Goal: Obtain resource: Download file/media

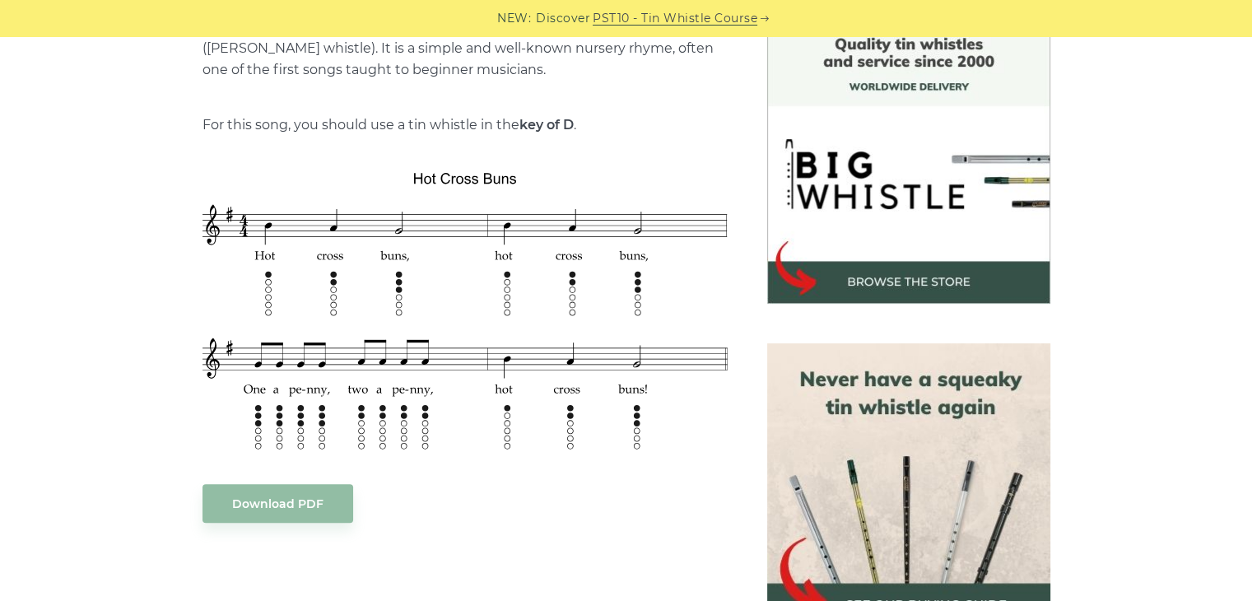
scroll to position [502, 0]
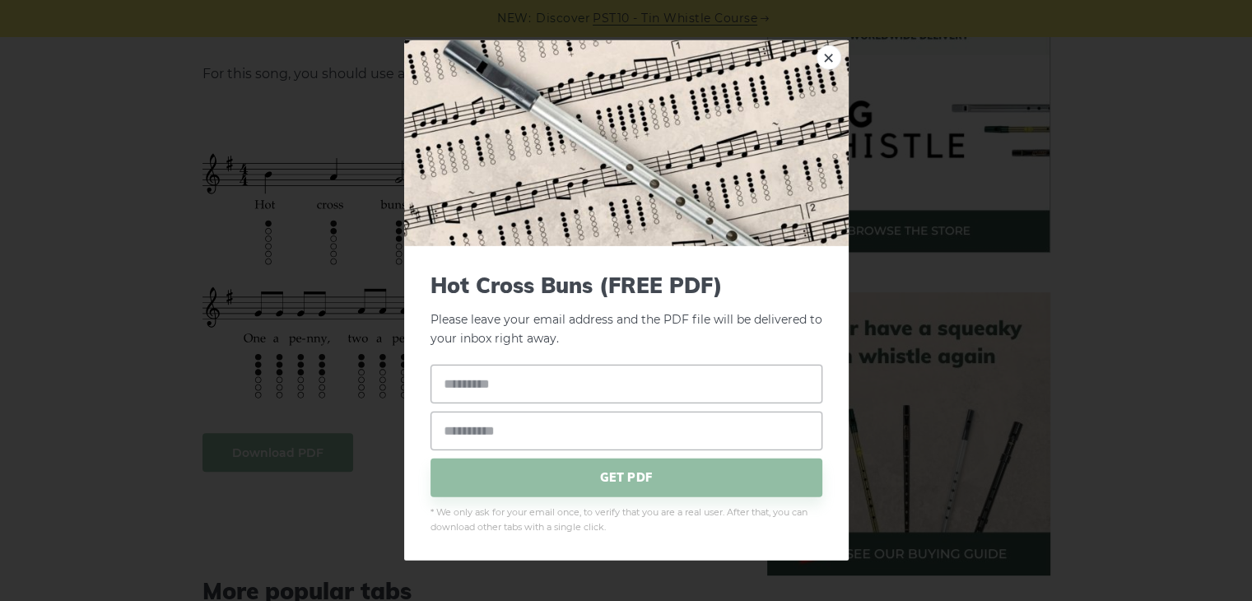
click at [580, 390] on input "text" at bounding box center [627, 383] width 392 height 39
type input "**********"
click at [550, 482] on span "GET PDF" at bounding box center [627, 477] width 392 height 39
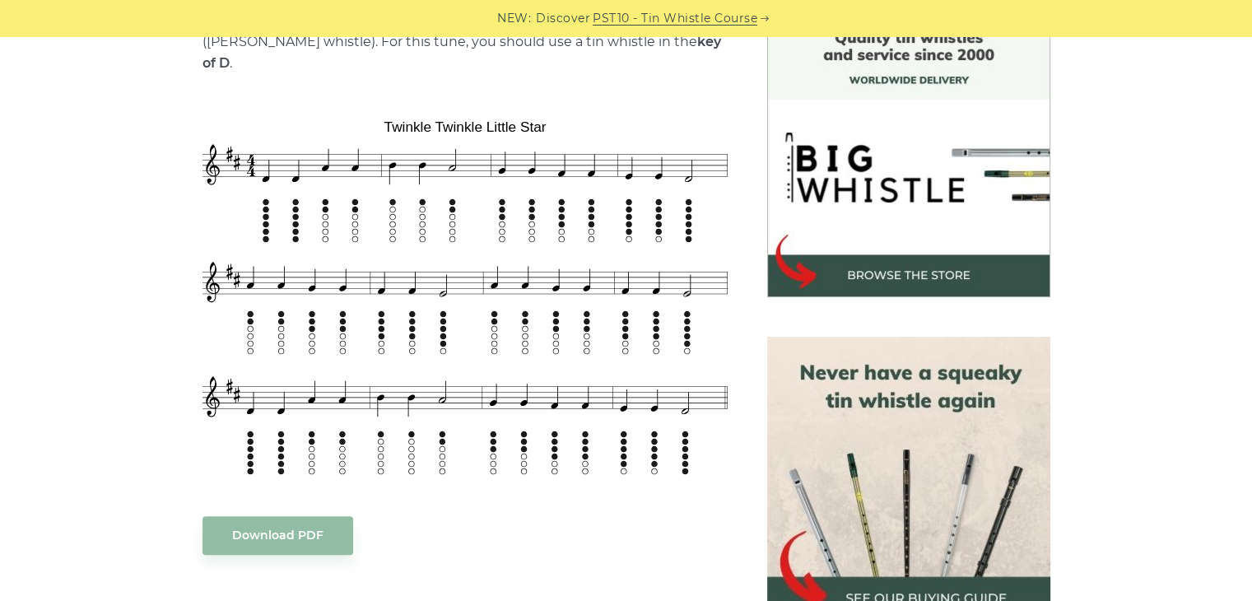
scroll to position [461, 0]
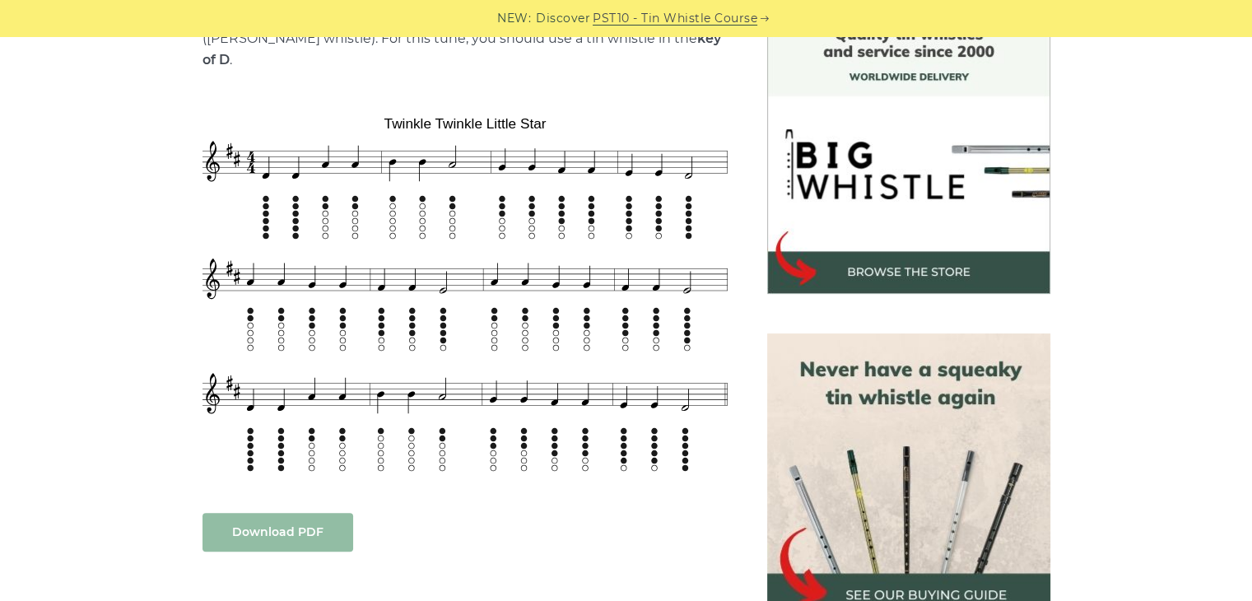
click at [277, 514] on link "Download PDF" at bounding box center [278, 532] width 151 height 39
